Goal: Information Seeking & Learning: Learn about a topic

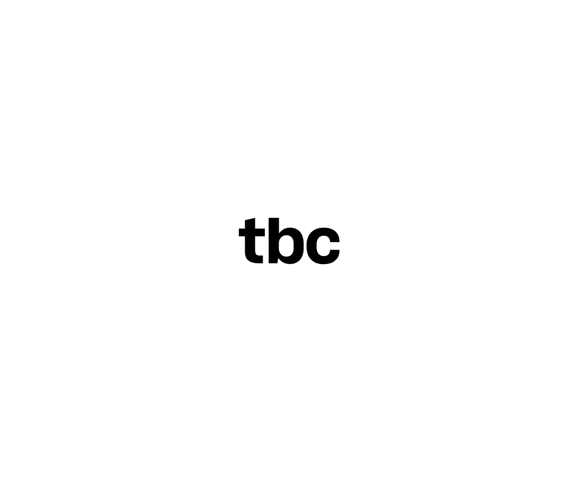
scroll to position [0, 136]
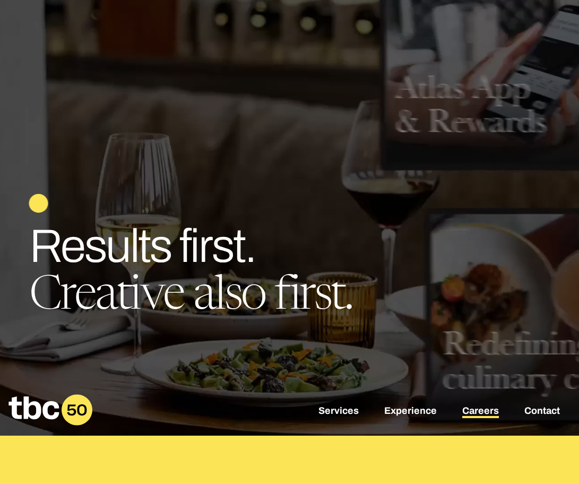
click at [476, 407] on link "Careers" at bounding box center [480, 411] width 37 height 13
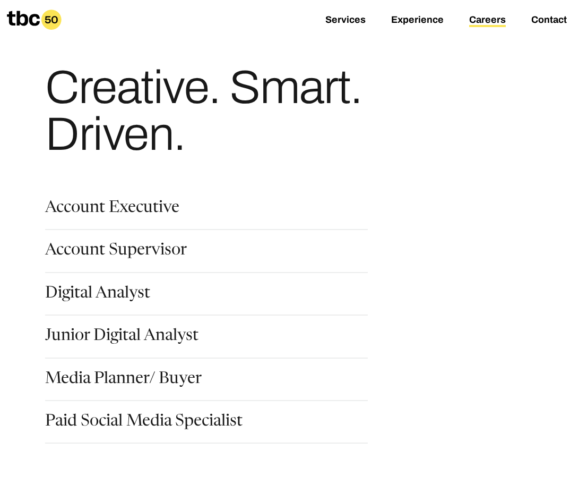
scroll to position [100, 0]
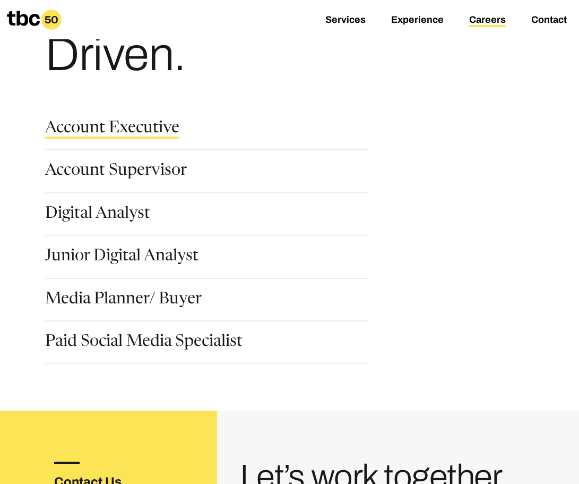
click at [141, 132] on link "Account Executive" at bounding box center [112, 129] width 134 height 18
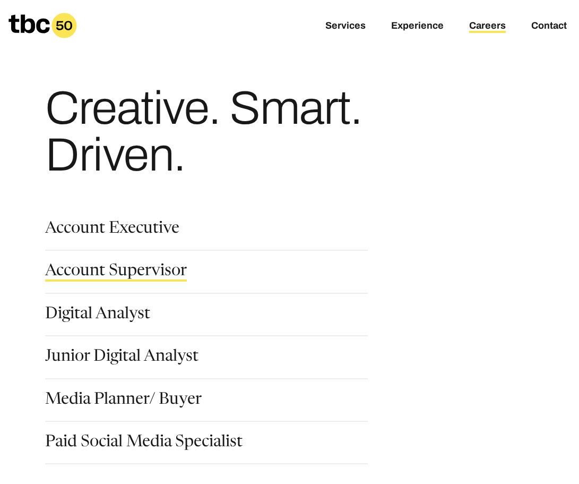
click at [117, 277] on link "Account Supervisor" at bounding box center [116, 272] width 142 height 18
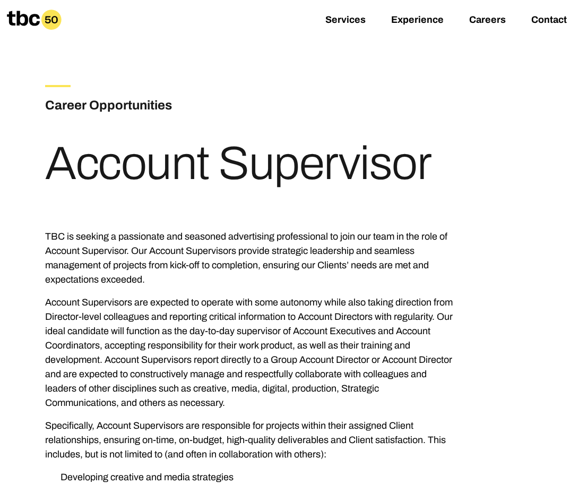
scroll to position [201, 0]
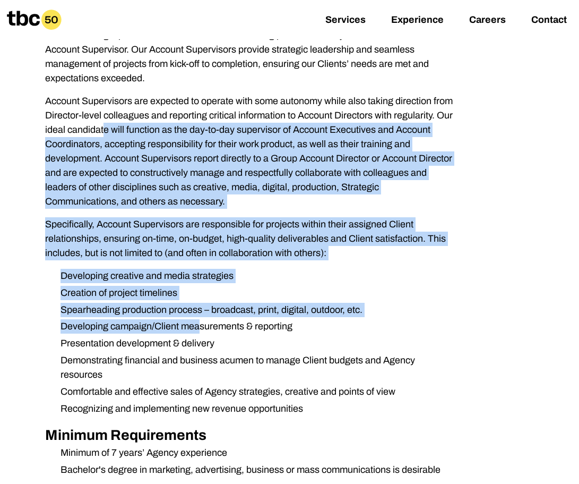
drag, startPoint x: 193, startPoint y: 294, endPoint x: 205, endPoint y: 336, distance: 43.8
click at [205, 336] on div "TBC is seeking a passionate and seasoned advertising professional to join our t…" at bounding box center [249, 311] width 408 height 566
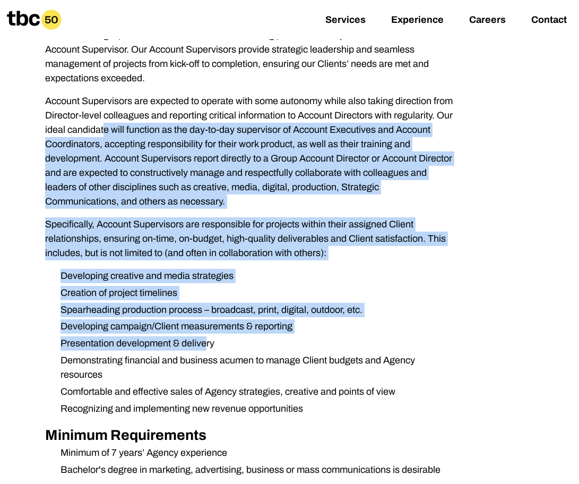
click at [205, 336] on li "Presentation development & delivery" at bounding box center [252, 343] width 401 height 14
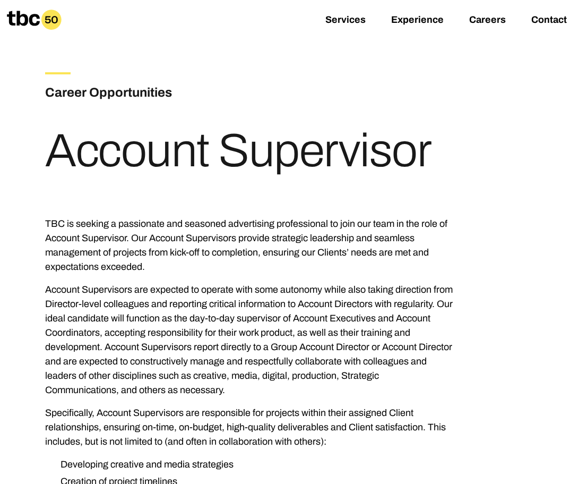
scroll to position [12, 0]
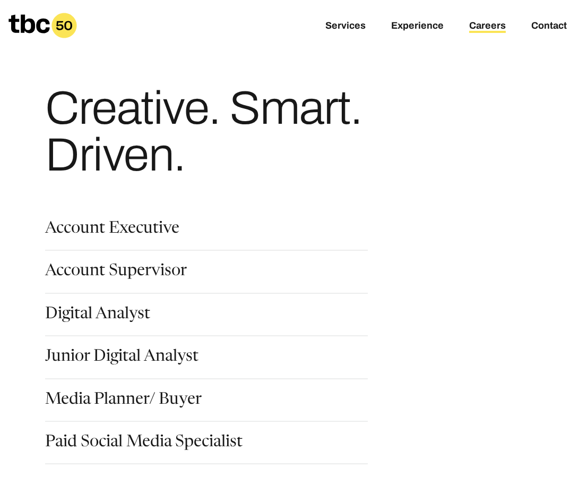
click at [140, 246] on div "Account Executive" at bounding box center [206, 236] width 323 height 30
click at [145, 223] on link "Account Executive" at bounding box center [112, 230] width 134 height 18
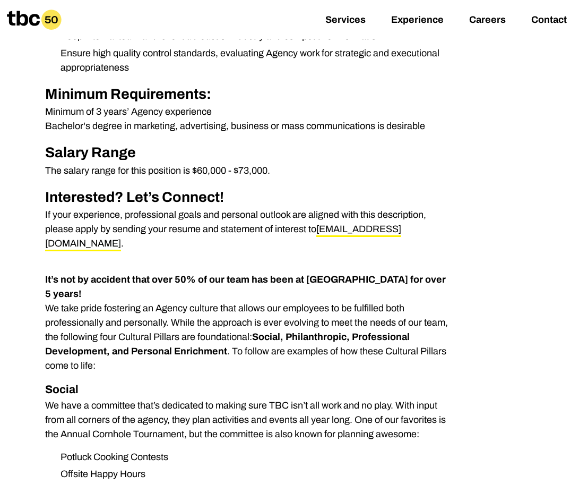
scroll to position [498, 0]
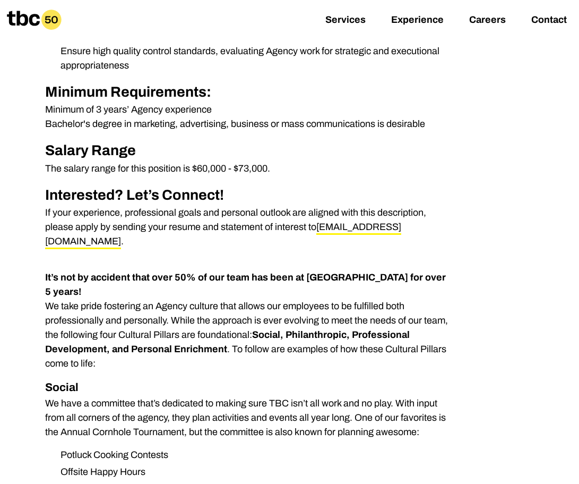
click at [124, 121] on p "Minimum of 3 years’ Agency experience Bachelor's degree in marketing, advertisi…" at bounding box center [249, 116] width 408 height 29
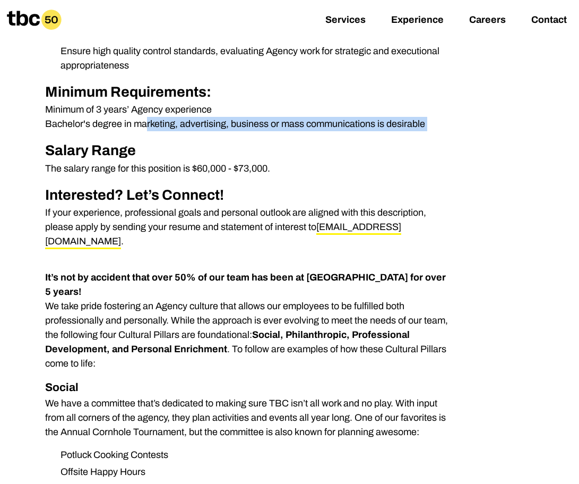
click at [124, 121] on p "Minimum of 3 years’ Agency experience Bachelor's degree in marketing, advertisi…" at bounding box center [249, 116] width 408 height 29
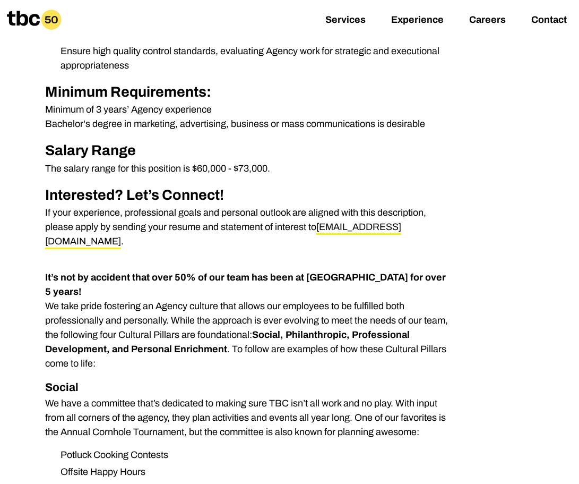
click at [144, 108] on p "Minimum of 3 years’ Agency experience Bachelor's degree in marketing, advertisi…" at bounding box center [249, 116] width 408 height 29
click at [163, 148] on h2 "Salary Range" at bounding box center [249, 151] width 408 height 22
click at [171, 165] on p "The salary range for this position is $60,000 - $73,000." at bounding box center [249, 168] width 408 height 14
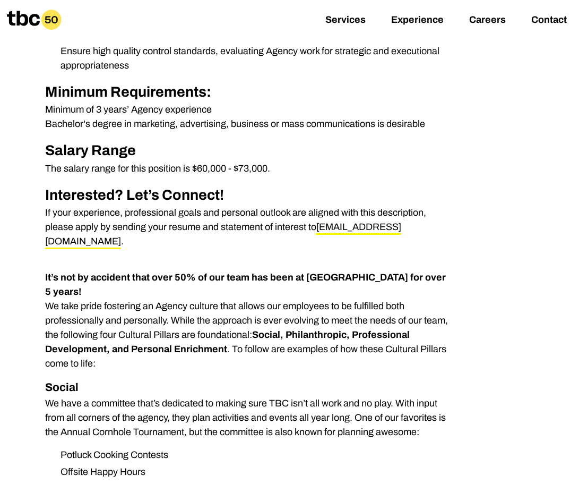
click at [171, 165] on p "The salary range for this position is $60,000 - $73,000." at bounding box center [249, 168] width 408 height 14
click at [290, 149] on h2 "Salary Range" at bounding box center [249, 151] width 408 height 22
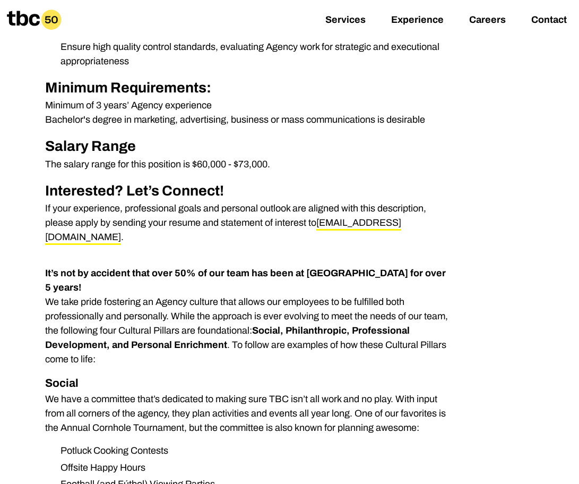
scroll to position [509, 0]
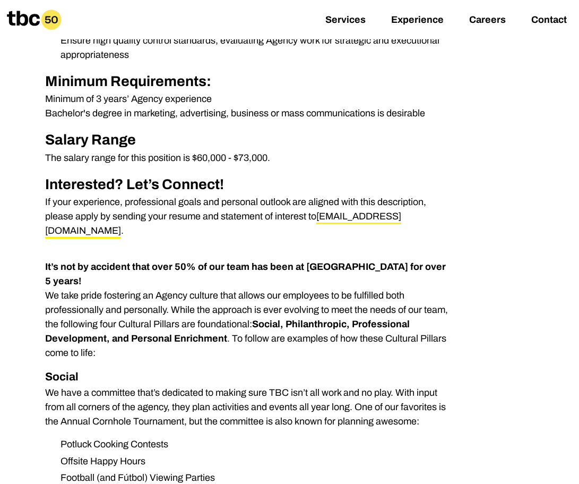
click at [239, 208] on p "If your experience, professional goals and personal outlook are aligned with th…" at bounding box center [249, 216] width 408 height 43
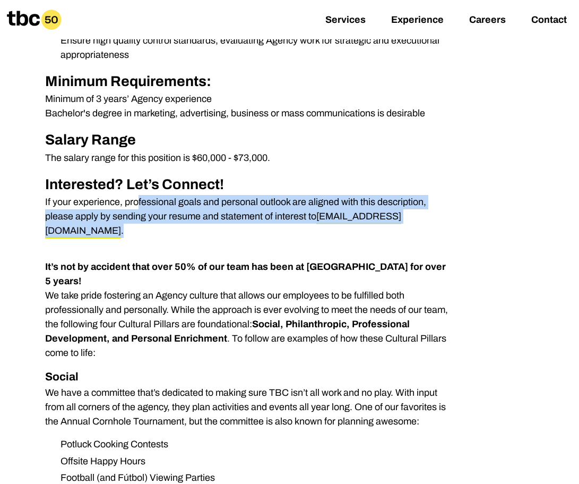
click at [239, 208] on p "If your experience, professional goals and personal outlook are aligned with th…" at bounding box center [249, 216] width 408 height 43
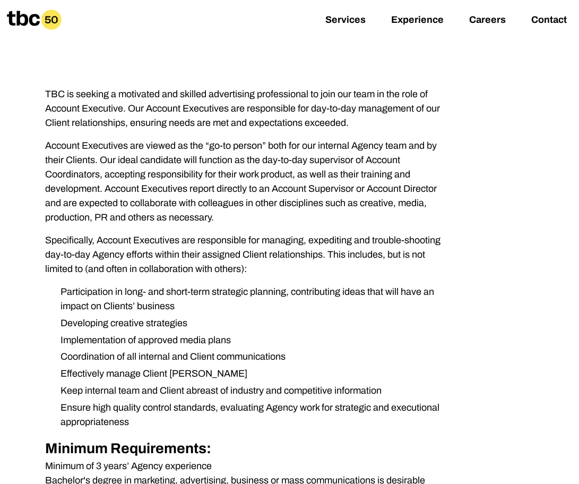
scroll to position [141, 0]
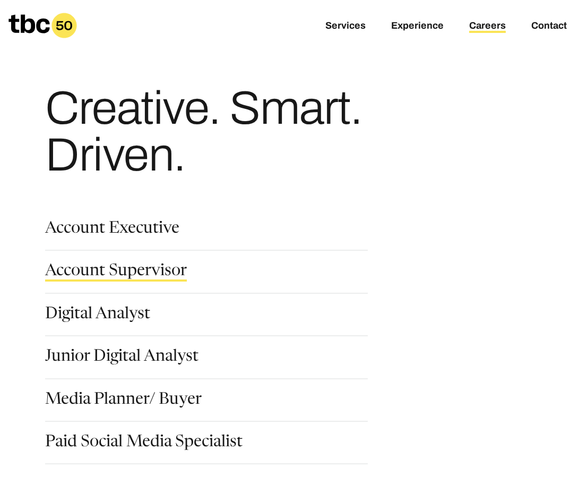
click at [117, 276] on link "Account Supervisor" at bounding box center [116, 272] width 142 height 18
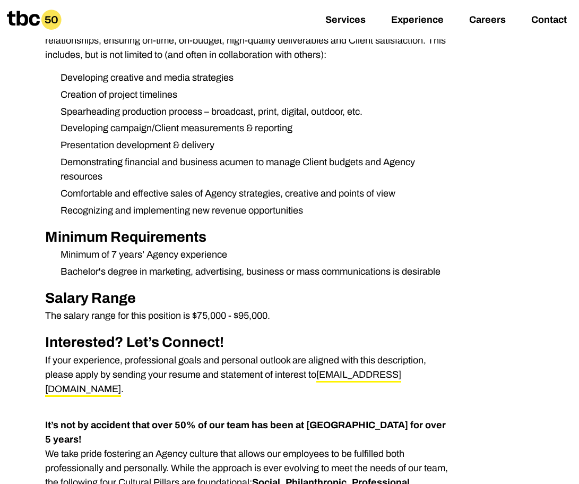
scroll to position [416, 0]
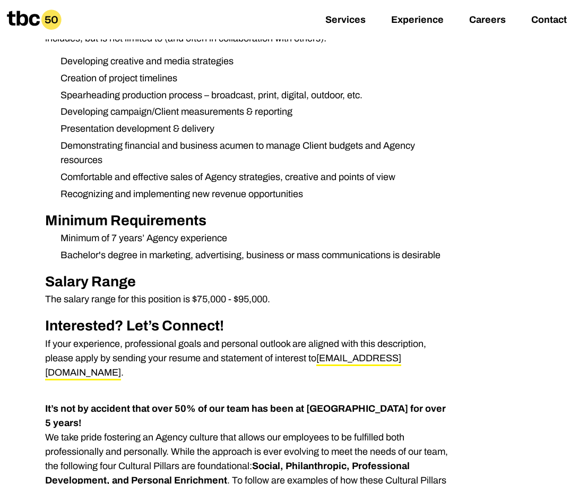
click at [200, 299] on p "The salary range for this position is $75,000 - $95,000." at bounding box center [249, 299] width 408 height 14
click at [290, 270] on div "TBC is seeking a passionate and seasoned advertising professional to join our t…" at bounding box center [249, 97] width 408 height 566
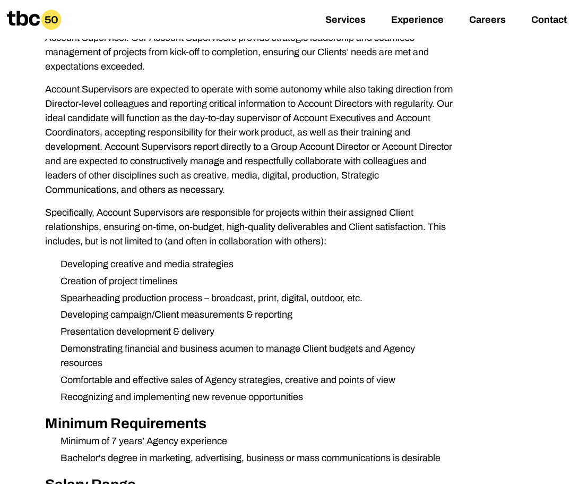
scroll to position [103, 0]
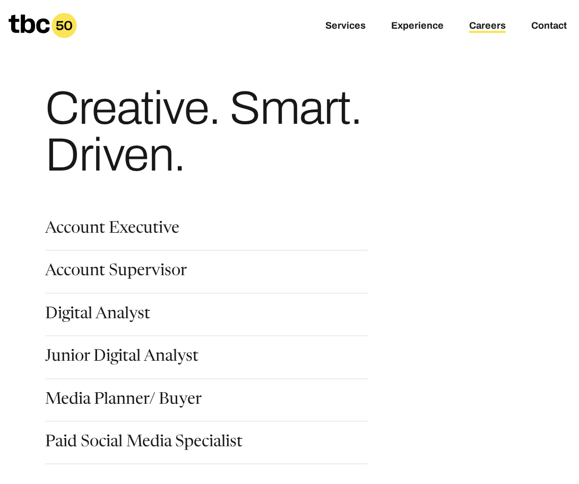
click at [127, 326] on div "Digital Analyst" at bounding box center [206, 321] width 323 height 30
click at [129, 319] on link "Digital Analyst" at bounding box center [97, 315] width 105 height 18
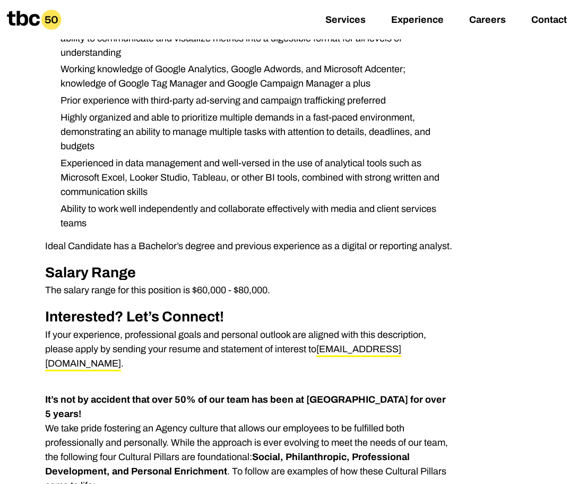
scroll to position [385, 0]
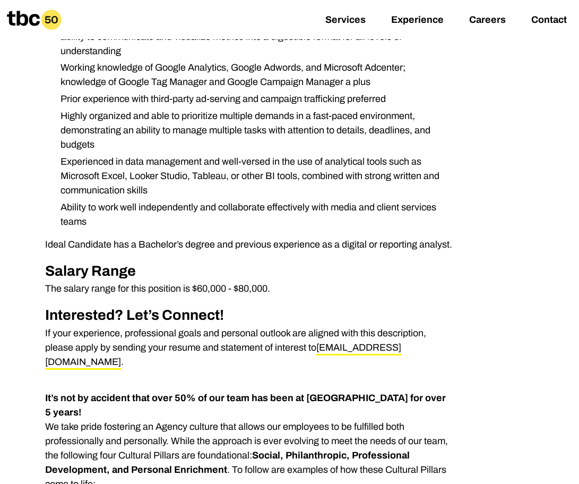
click at [230, 289] on p "The salary range for this position is $60,000 - $80,000." at bounding box center [249, 288] width 408 height 14
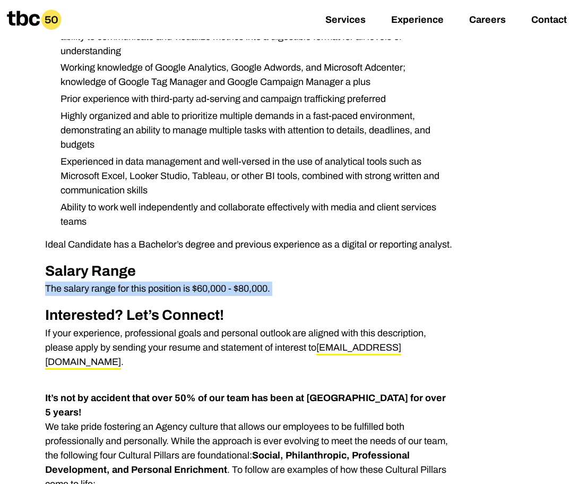
click at [230, 289] on p "The salary range for this position is $60,000 - $80,000." at bounding box center [249, 288] width 408 height 14
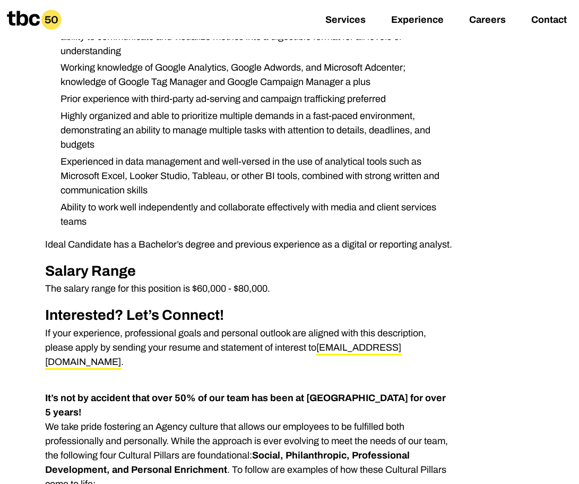
click at [161, 264] on h2 "Salary Range" at bounding box center [249, 271] width 408 height 22
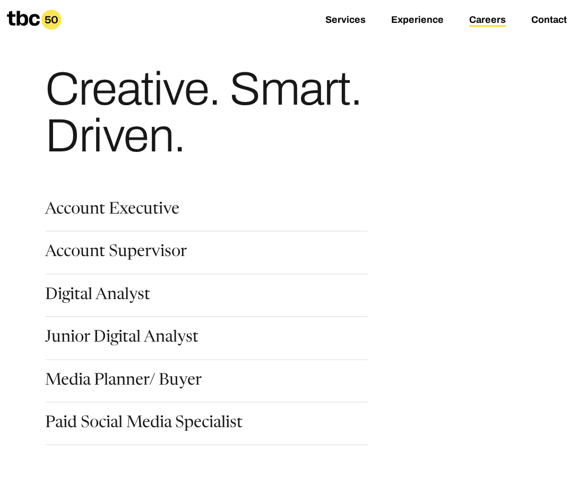
scroll to position [21, 0]
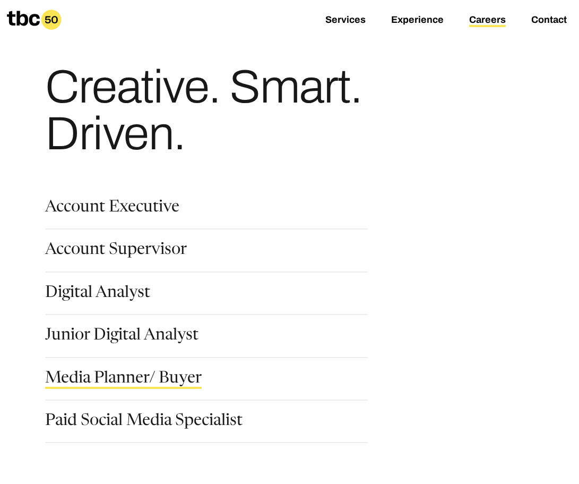
click at [105, 378] on link "Media Planner/ Buyer" at bounding box center [123, 379] width 157 height 18
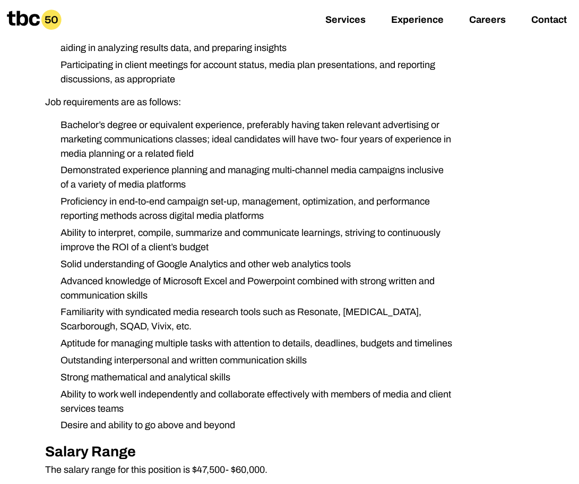
scroll to position [669, 0]
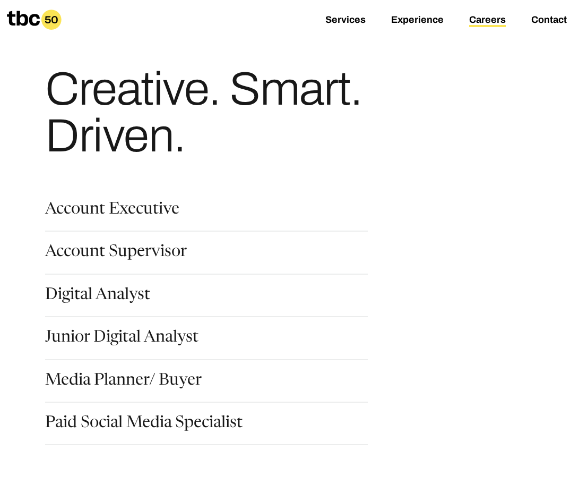
scroll to position [30, 0]
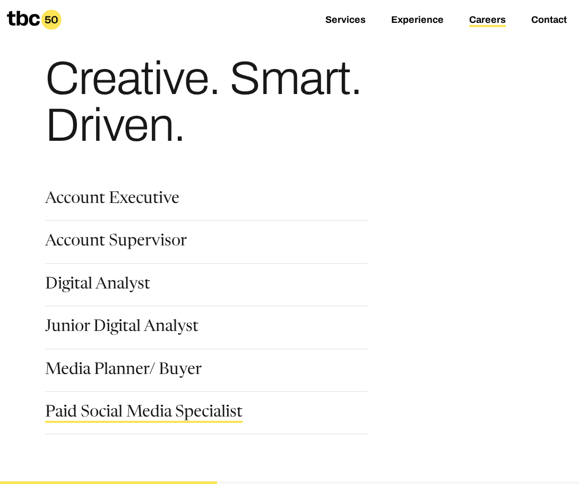
click at [179, 412] on link "Paid Social Media Specialist" at bounding box center [143, 413] width 197 height 18
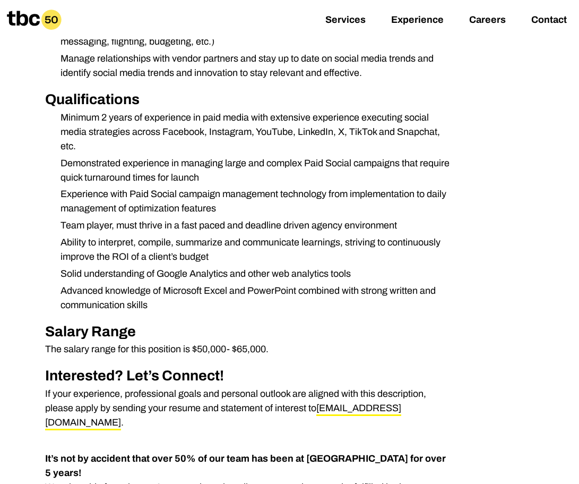
scroll to position [514, 0]
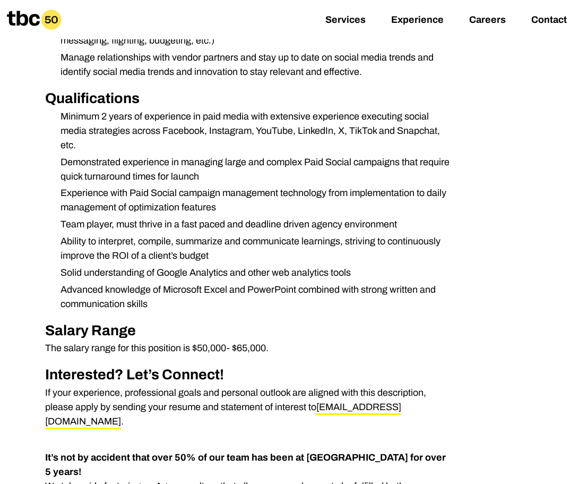
click at [218, 351] on p "The salary range for this position is $50,000- $65,000." at bounding box center [249, 348] width 408 height 14
click at [312, 323] on h2 "Salary Range" at bounding box center [249, 331] width 408 height 22
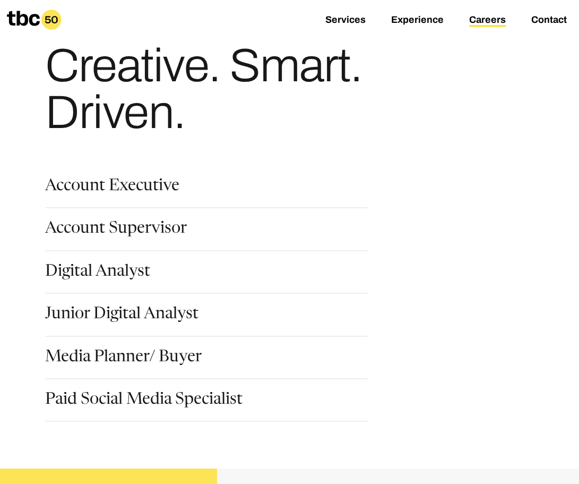
scroll to position [25, 0]
